Goal: Information Seeking & Learning: Compare options

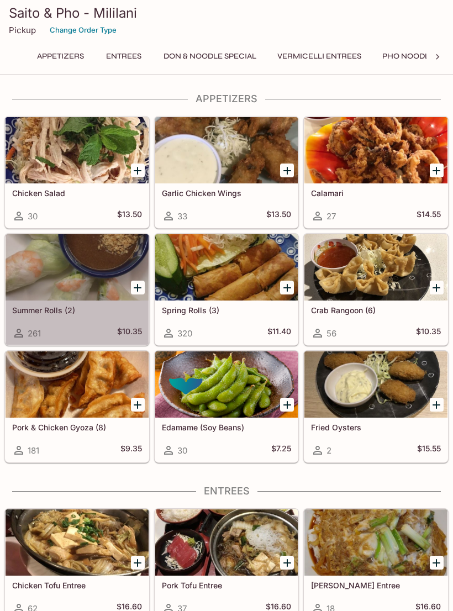
click at [50, 273] on div at bounding box center [77, 267] width 143 height 66
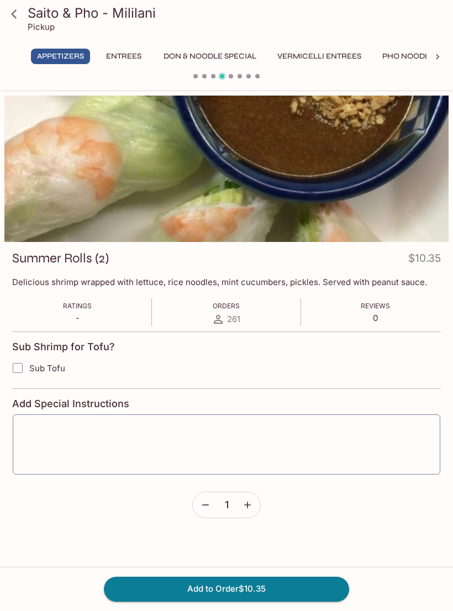
click at [19, 13] on icon at bounding box center [13, 13] width 19 height 19
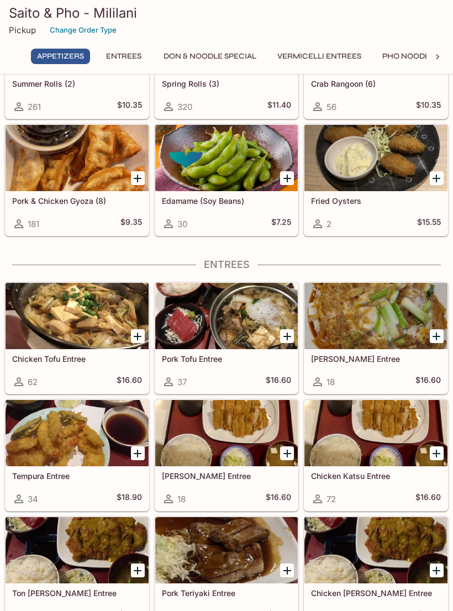
scroll to position [228, 0]
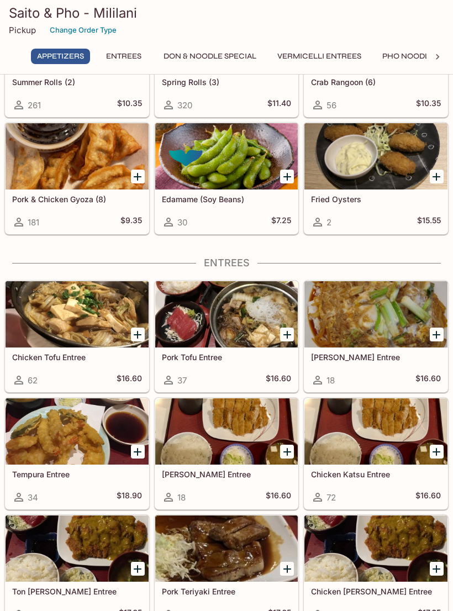
click at [353, 332] on div at bounding box center [375, 314] width 143 height 66
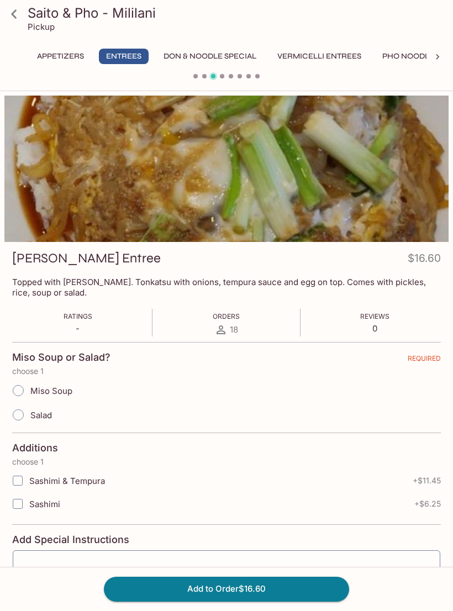
click at [18, 13] on icon at bounding box center [13, 13] width 19 height 19
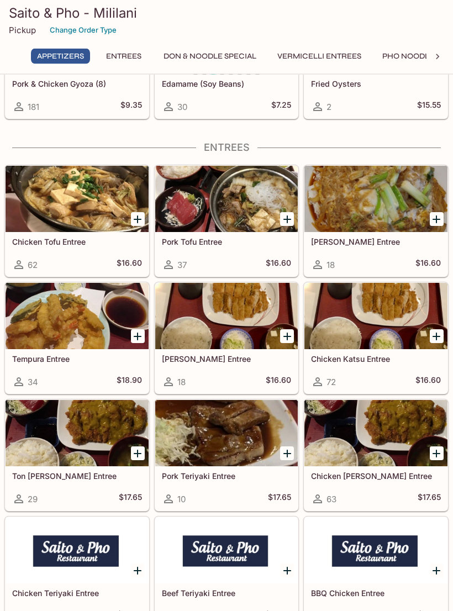
scroll to position [344, 0]
click at [344, 241] on h5 "[PERSON_NAME] Entree" at bounding box center [376, 241] width 130 height 9
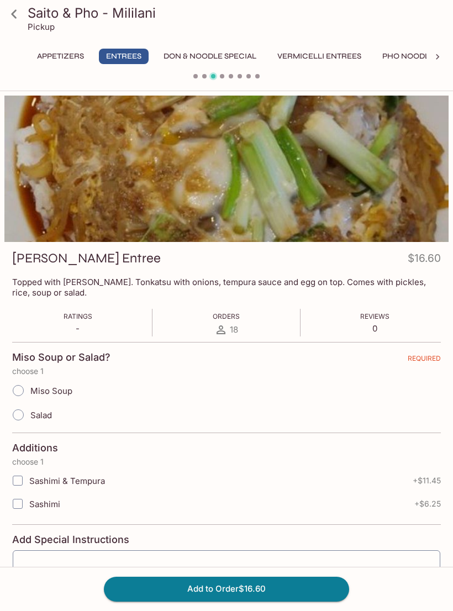
click at [17, 15] on icon at bounding box center [13, 13] width 19 height 19
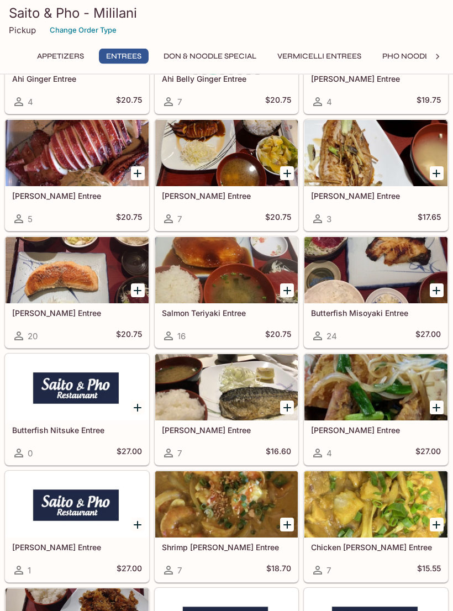
scroll to position [1104, 0]
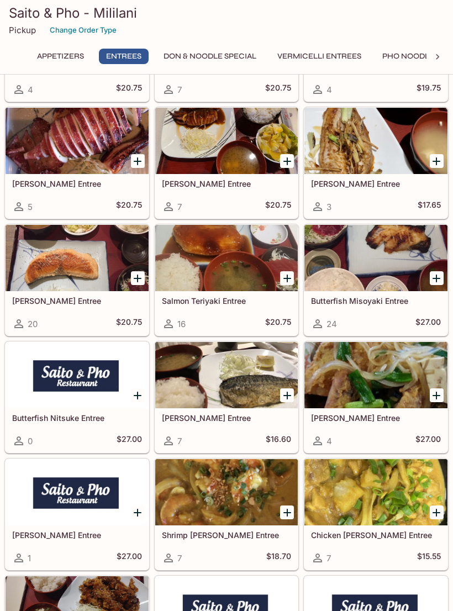
click at [357, 293] on div "Butterfish Misoyaki Entree 24 $27.00" at bounding box center [375, 313] width 143 height 44
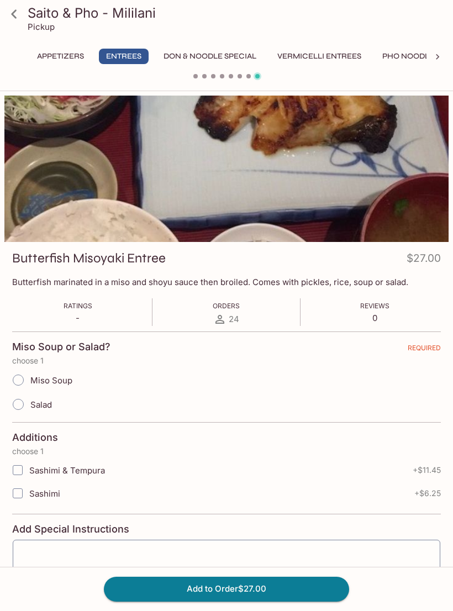
click at [7, 7] on icon at bounding box center [13, 13] width 19 height 19
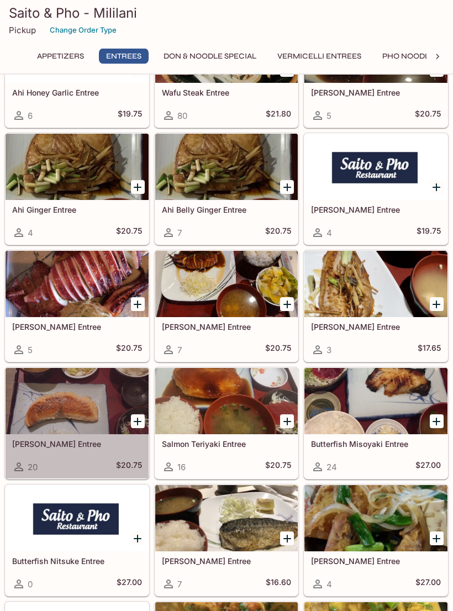
scroll to position [961, 0]
click at [47, 409] on div at bounding box center [77, 401] width 143 height 66
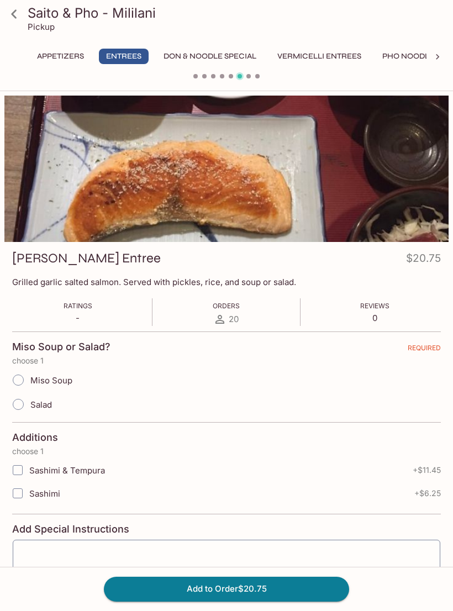
click at [13, 9] on icon at bounding box center [13, 13] width 19 height 19
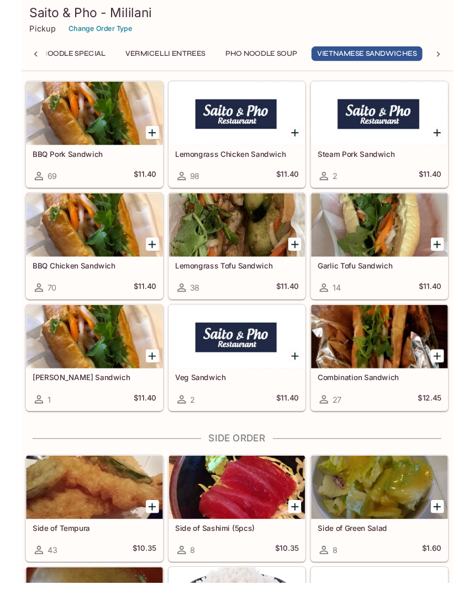
scroll to position [3595, 0]
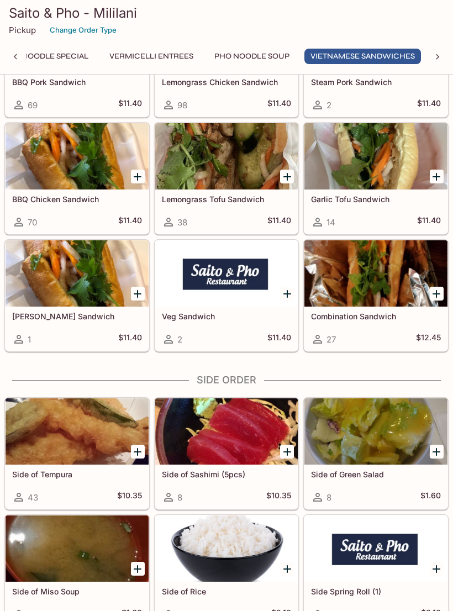
click at [30, 444] on div at bounding box center [77, 431] width 143 height 66
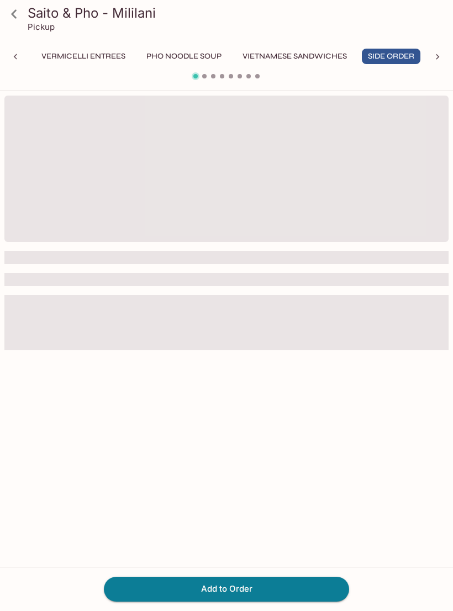
scroll to position [0, 236]
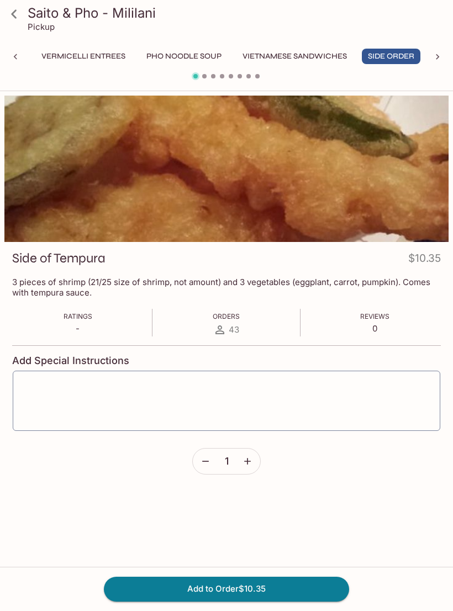
click at [15, 63] on div at bounding box center [15, 57] width 22 height 17
click at [15, 14] on icon at bounding box center [13, 13] width 19 height 19
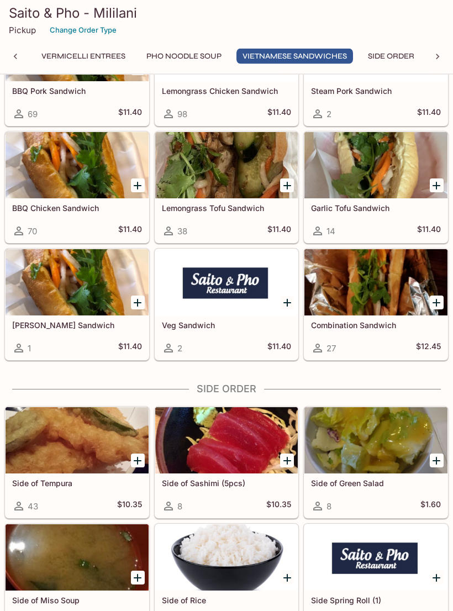
scroll to position [3586, 0]
click at [62, 444] on div at bounding box center [77, 440] width 143 height 66
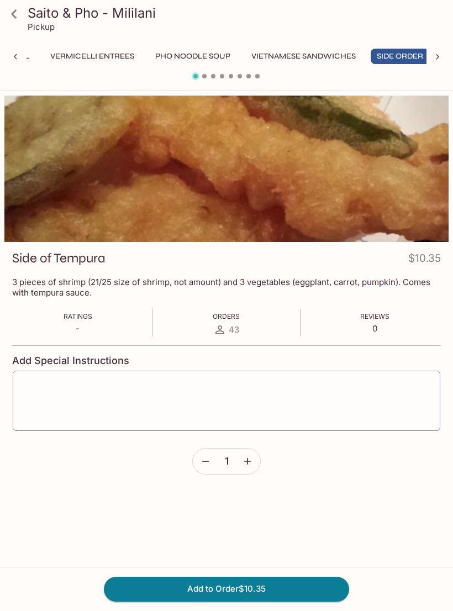
scroll to position [0, 236]
click at [19, 55] on icon at bounding box center [15, 56] width 11 height 11
click at [80, 61] on button "Appetizers" at bounding box center [60, 56] width 59 height 15
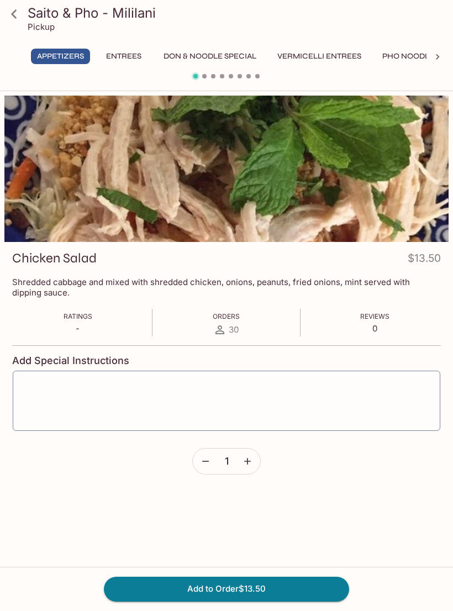
click at [18, 15] on icon at bounding box center [13, 13] width 19 height 19
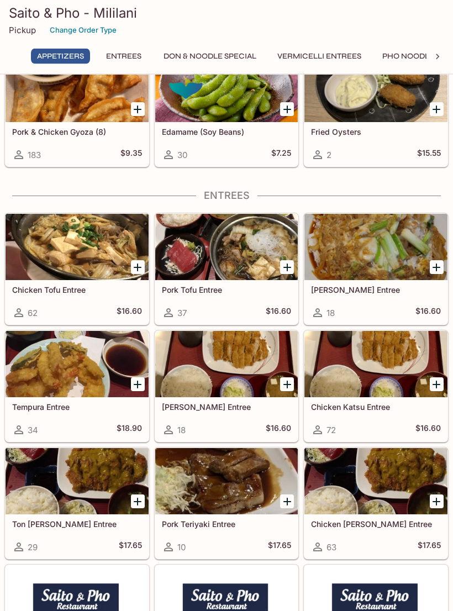
scroll to position [298, 0]
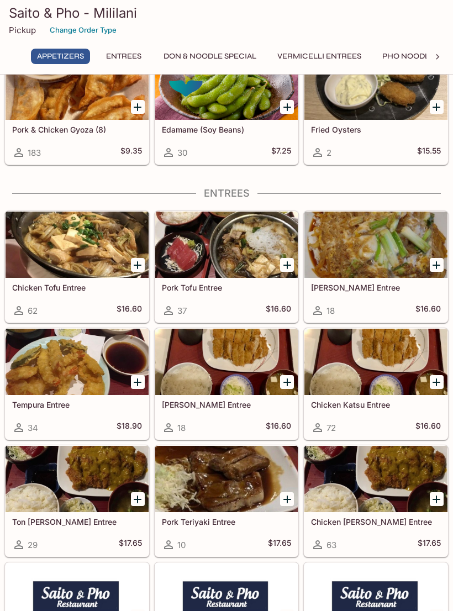
click at [66, 372] on div at bounding box center [77, 362] width 143 height 66
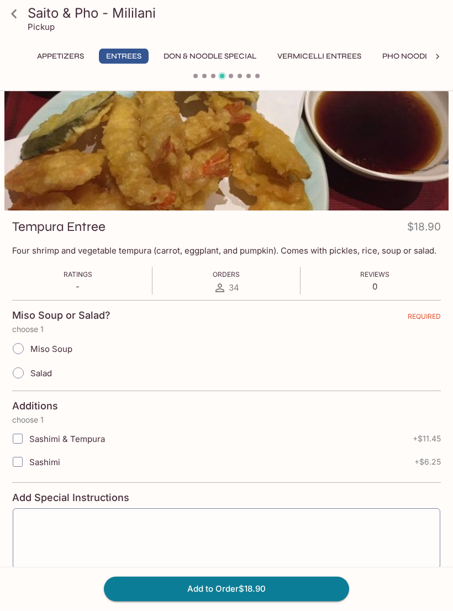
scroll to position [17, 0]
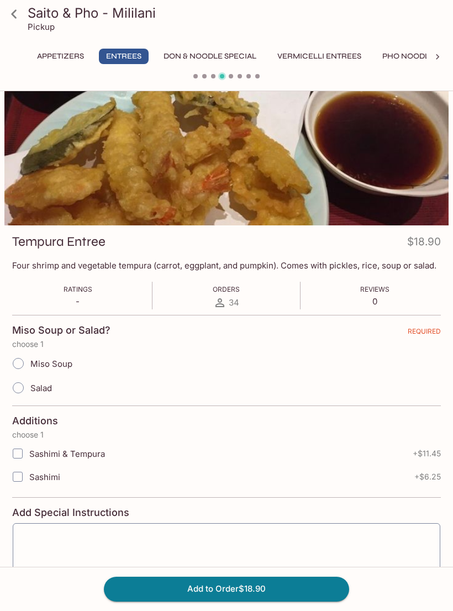
click at [17, 16] on icon at bounding box center [13, 13] width 19 height 19
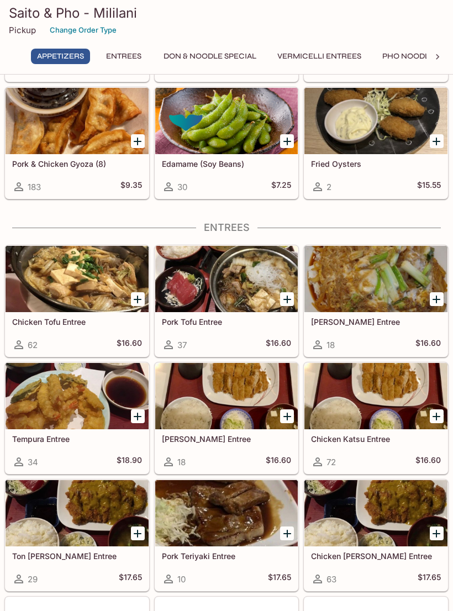
scroll to position [266, 0]
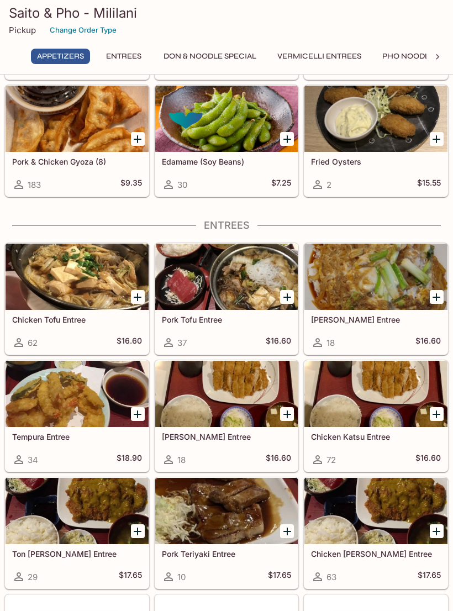
click at [354, 315] on h5 "[PERSON_NAME] Entree" at bounding box center [376, 319] width 130 height 9
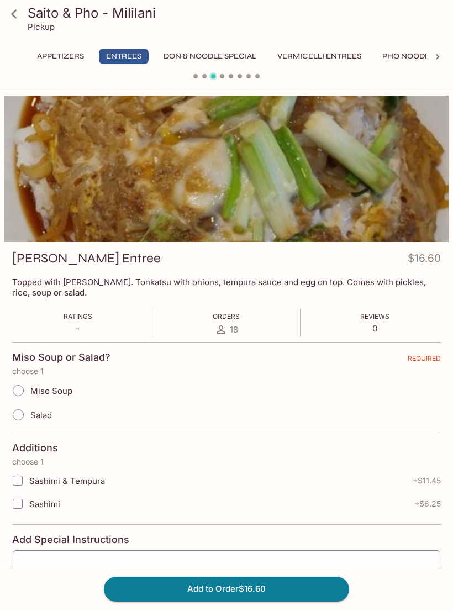
click at [13, 17] on icon at bounding box center [13, 13] width 19 height 19
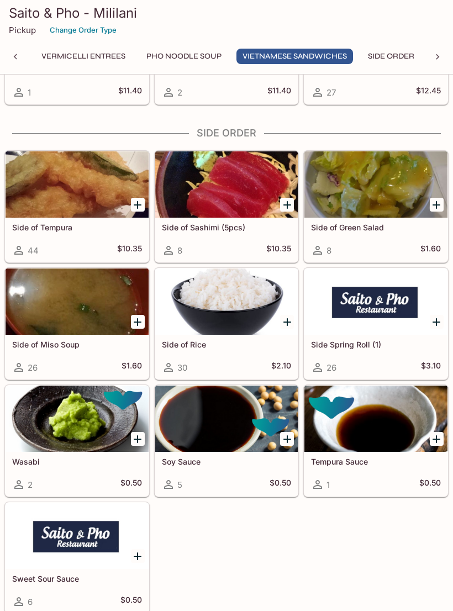
scroll to position [3817, 0]
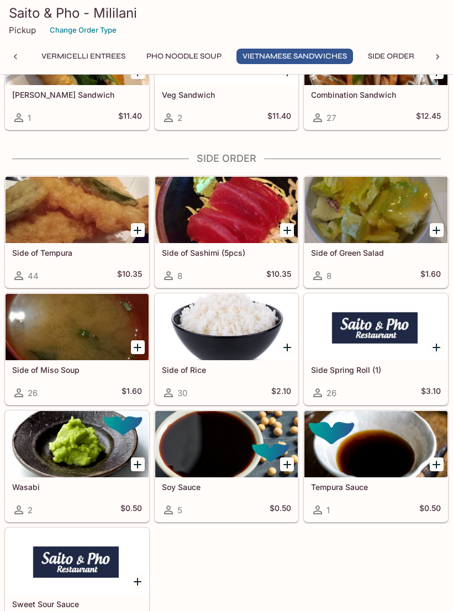
click at [39, 253] on h5 "Side of Tempura" at bounding box center [77, 252] width 130 height 9
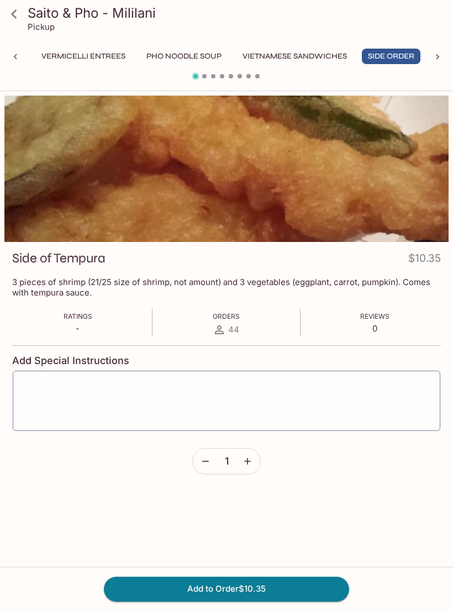
scroll to position [0, 236]
click at [15, 21] on icon at bounding box center [13, 13] width 19 height 19
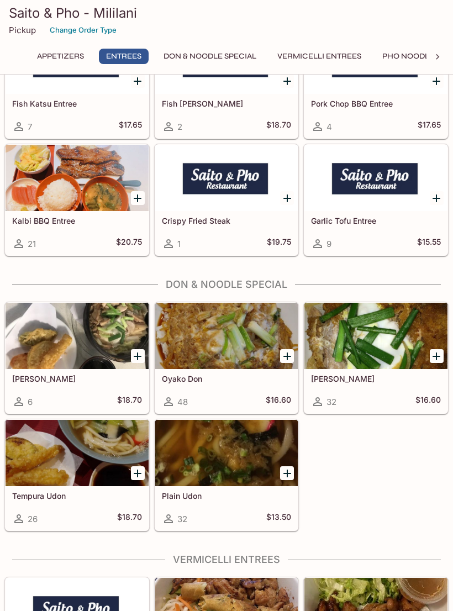
scroll to position [1938, 0]
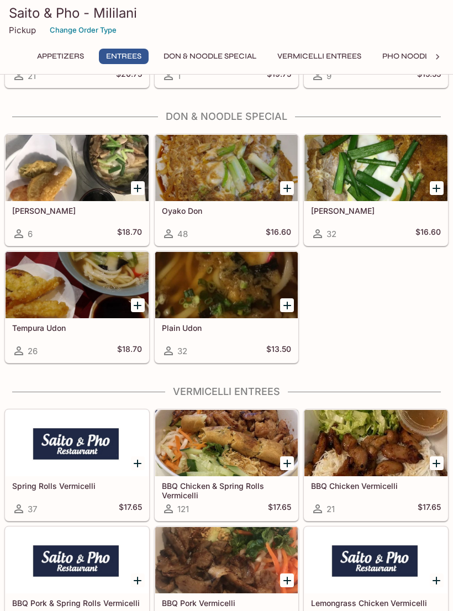
click at [34, 213] on h5 "[PERSON_NAME]" at bounding box center [77, 210] width 130 height 9
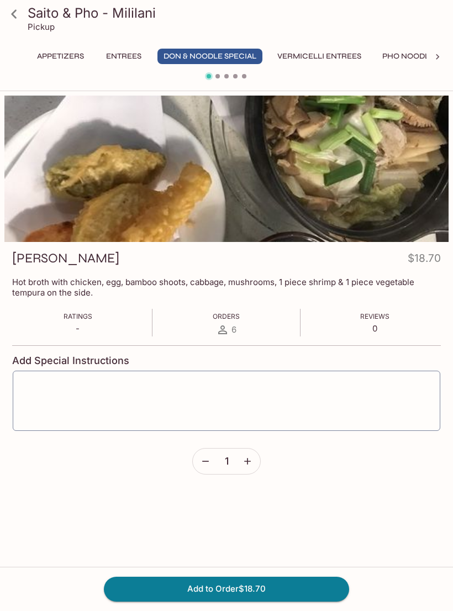
click at [9, 19] on icon at bounding box center [13, 13] width 19 height 19
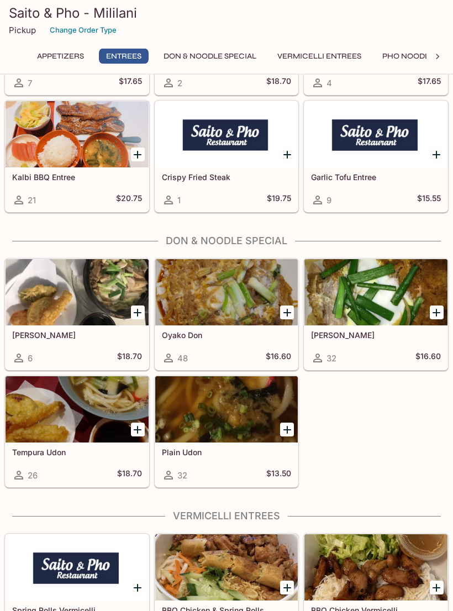
scroll to position [1814, 0]
click at [180, 293] on div at bounding box center [226, 292] width 143 height 66
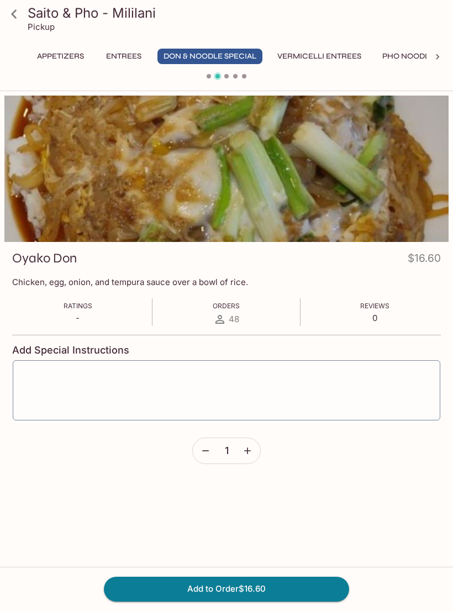
click at [15, 15] on icon at bounding box center [13, 13] width 19 height 19
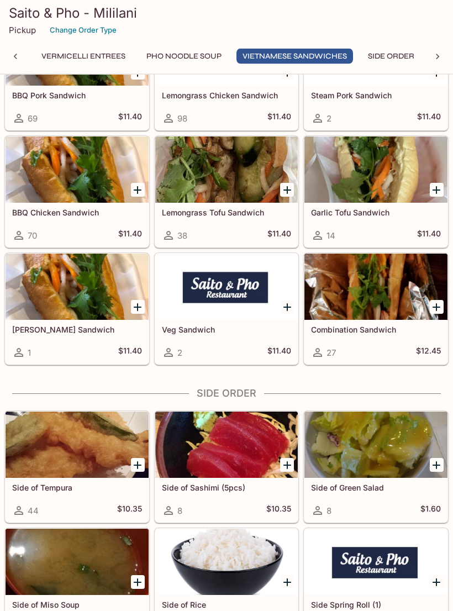
scroll to position [3582, 0]
click at [50, 439] on div at bounding box center [77, 445] width 143 height 66
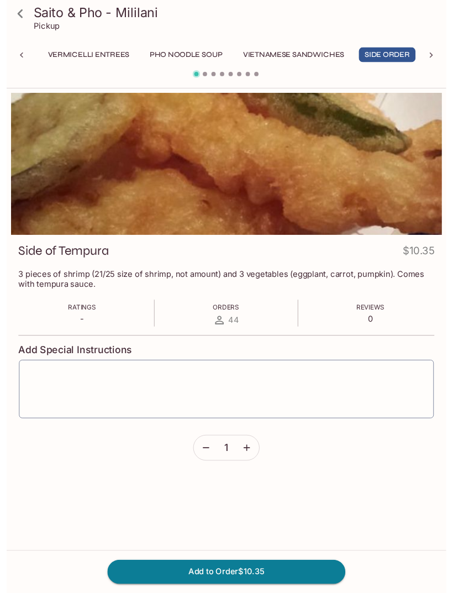
scroll to position [0, 236]
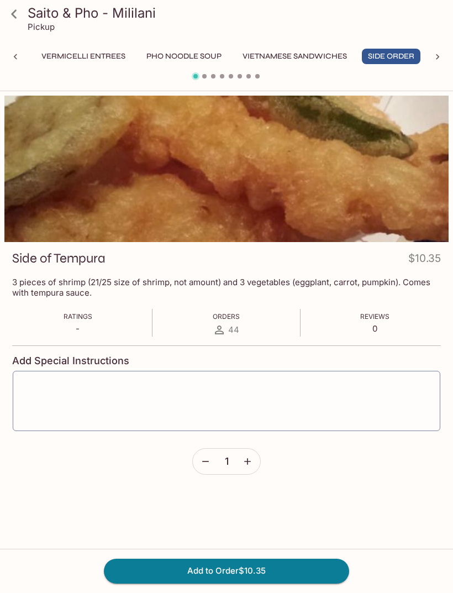
click at [15, 54] on icon at bounding box center [15, 56] width 11 height 11
click at [12, 8] on icon at bounding box center [13, 13] width 19 height 19
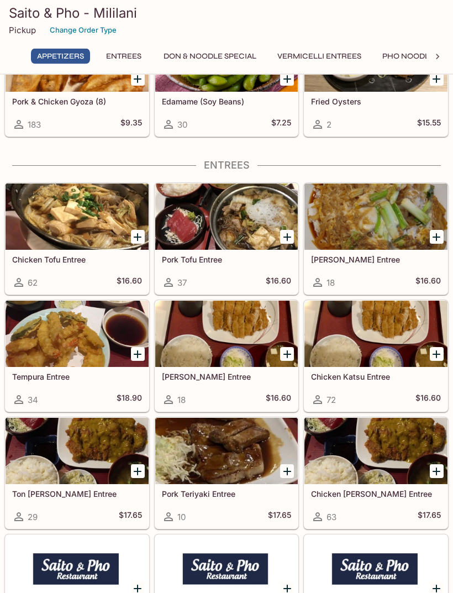
scroll to position [326, 0]
click at [339, 255] on h5 "[PERSON_NAME] Entree" at bounding box center [376, 259] width 130 height 9
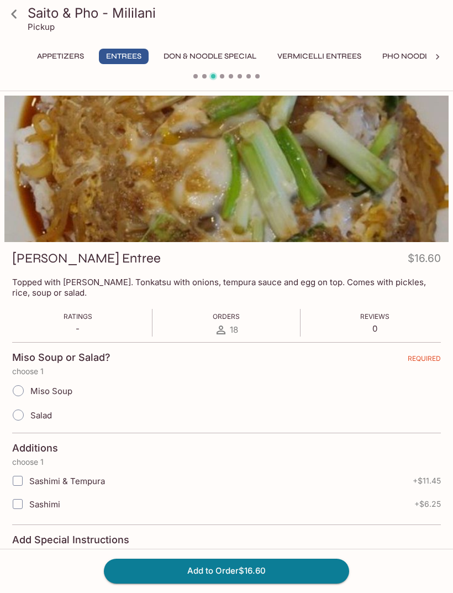
click at [15, 20] on icon at bounding box center [13, 13] width 19 height 19
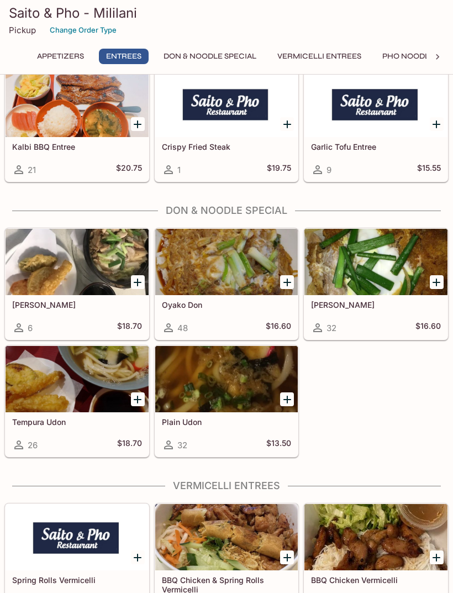
scroll to position [1844, 0]
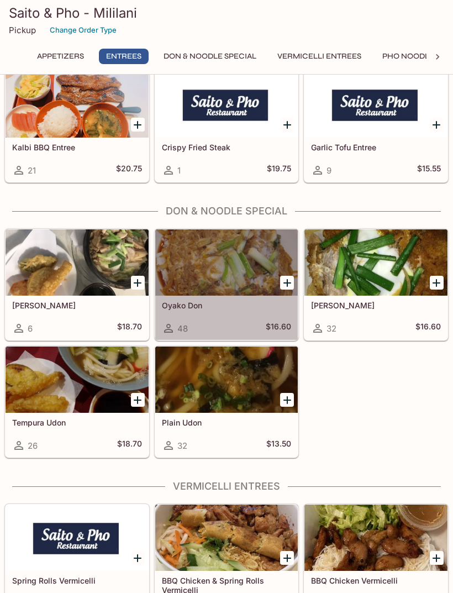
click at [196, 294] on div at bounding box center [226, 262] width 143 height 66
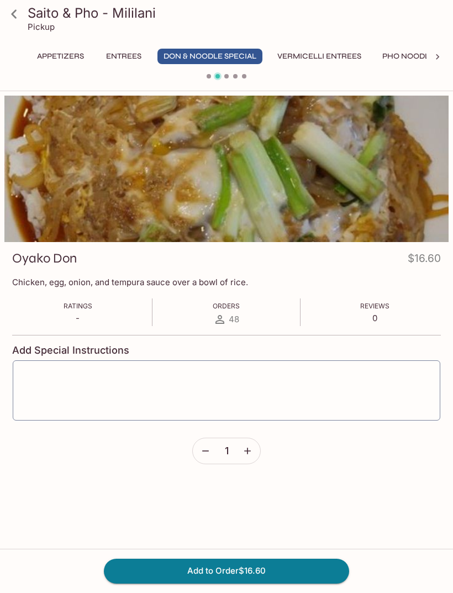
click at [123, 58] on button "Entrees" at bounding box center [124, 56] width 50 height 15
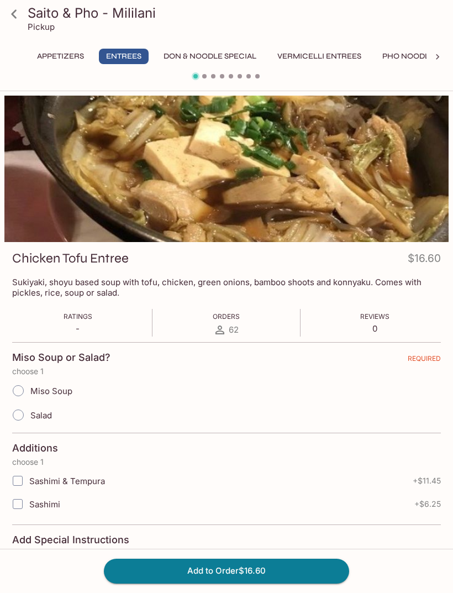
click at [22, 15] on icon at bounding box center [13, 13] width 19 height 19
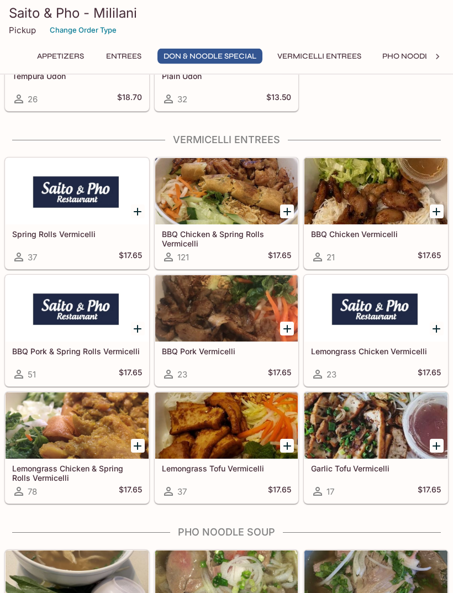
scroll to position [2189, 0]
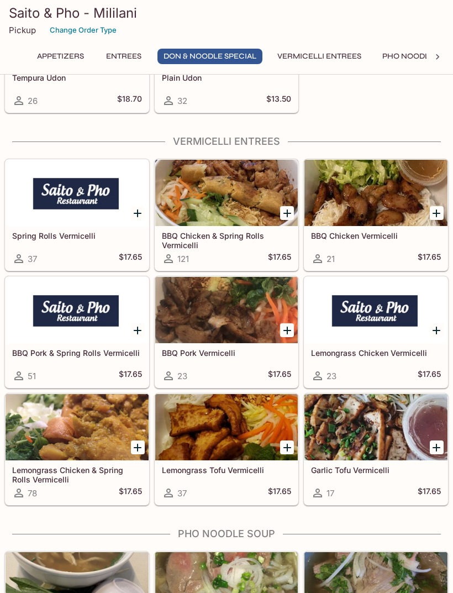
click at [198, 193] on div at bounding box center [226, 193] width 143 height 66
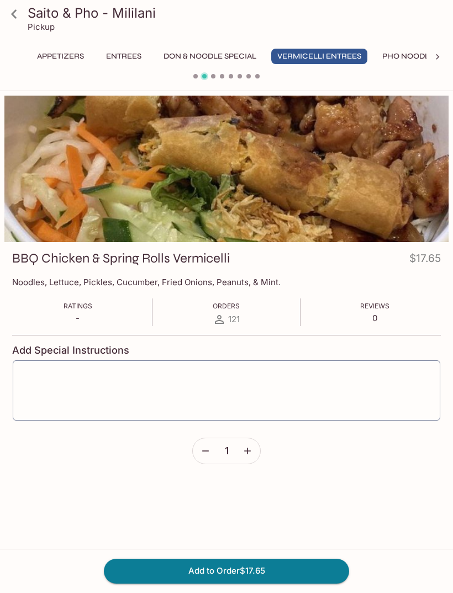
click at [8, 14] on icon at bounding box center [13, 13] width 19 height 19
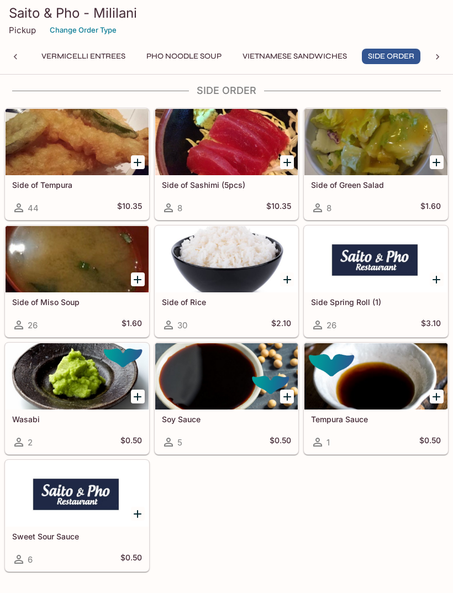
scroll to position [3884, 0]
